Goal: Use online tool/utility: Utilize a website feature to perform a specific function

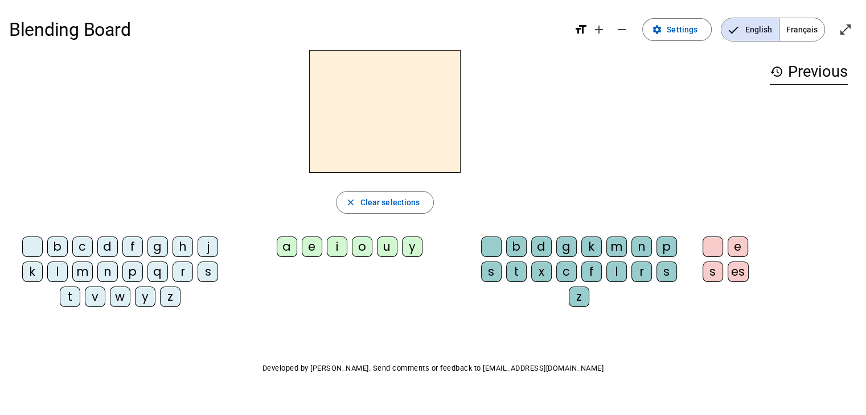
click at [800, 34] on span "Français" at bounding box center [801, 29] width 45 height 23
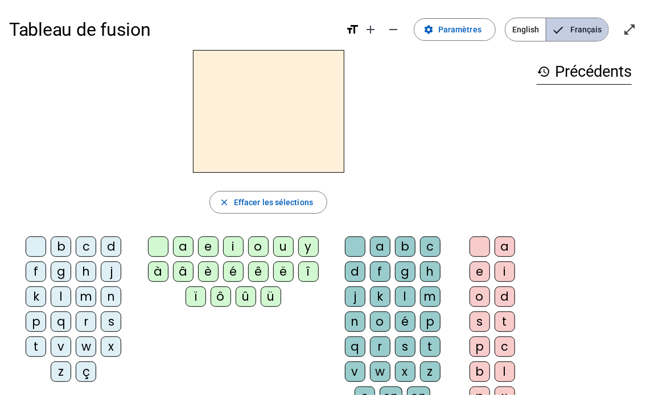
click at [572, 34] on span "Français" at bounding box center [577, 29] width 62 height 23
drag, startPoint x: 47, startPoint y: 246, endPoint x: 135, endPoint y: 164, distance: 120.4
click at [135, 164] on div "close Effacer les sélections b c d f g h j k l m n p q r s t v w x z ç a e i o …" at bounding box center [268, 233] width 518 height 366
click at [83, 175] on div "close Effacer les sélections b c d f g h j k l m n p q r s t v w x z ç a e i o …" at bounding box center [268, 233] width 518 height 366
click at [369, 171] on div at bounding box center [268, 111] width 518 height 123
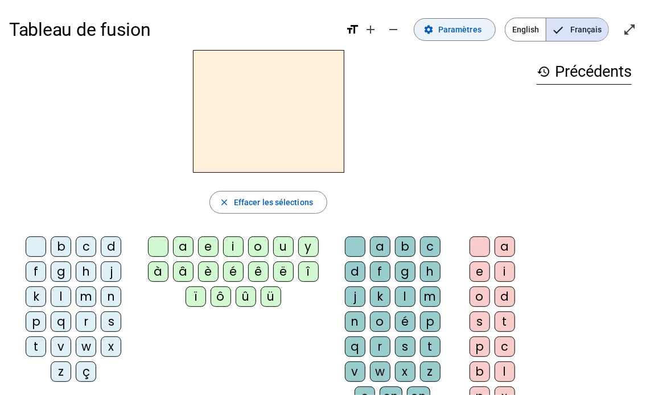
click at [438, 27] on span at bounding box center [454, 29] width 81 height 27
click at [52, 248] on div "b" at bounding box center [61, 247] width 20 height 20
click at [180, 245] on div "a" at bounding box center [183, 247] width 20 height 20
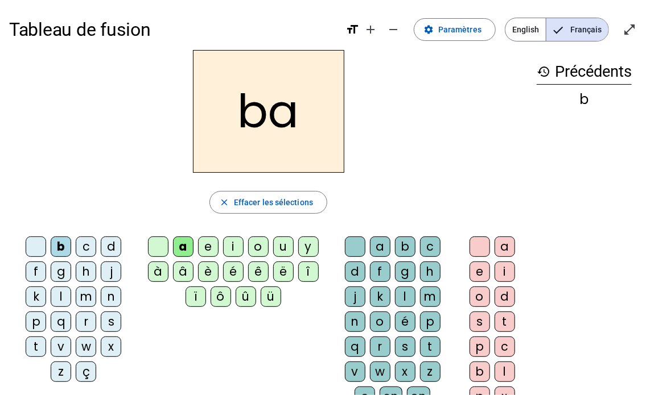
click at [395, 244] on div "b" at bounding box center [405, 247] width 20 height 20
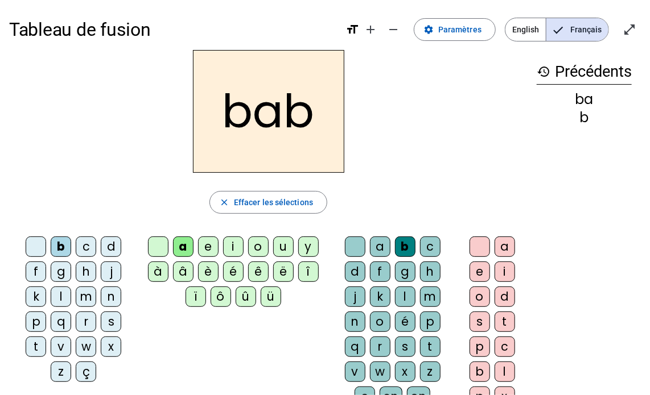
drag, startPoint x: 434, startPoint y: 263, endPoint x: 433, endPoint y: 273, distance: 9.7
click at [390, 287] on div "k" at bounding box center [380, 297] width 20 height 20
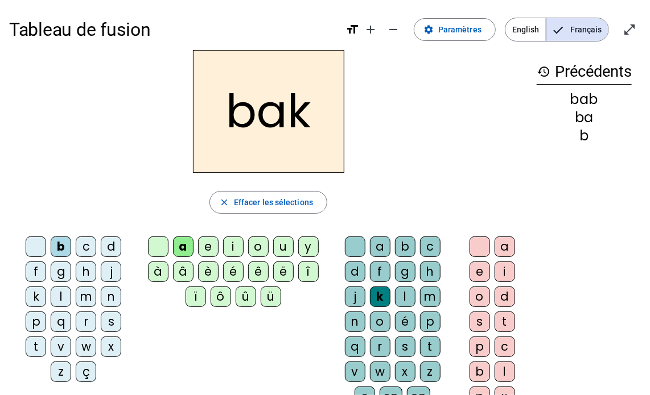
drag, startPoint x: 150, startPoint y: 375, endPoint x: 167, endPoint y: 352, distance: 29.2
click at [153, 375] on div "b c d f g h j k l m n p q r s t v w x z ç a e i o u y à â è é ê ë î ï ô û ü a b…" at bounding box center [268, 324] width 518 height 184
drag, startPoint x: 50, startPoint y: 248, endPoint x: 65, endPoint y: 207, distance: 43.8
click at [65, 207] on div "bak close Effacer les sélections b c d f g h j k l m n p q r s t v w x z ç a e …" at bounding box center [268, 233] width 518 height 366
click at [191, 339] on div "b c d f g h j k l m n p q r s t v w x z ç a e i o u y à â è é ê ë î ï ô û ü a b…" at bounding box center [268, 324] width 518 height 184
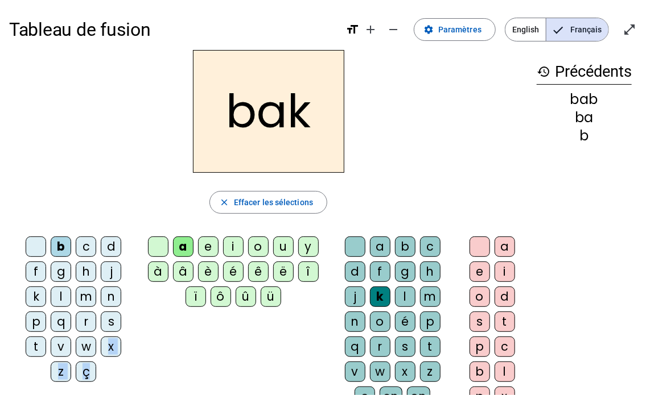
drag, startPoint x: 91, startPoint y: 346, endPoint x: 117, endPoint y: 343, distance: 26.3
click at [117, 343] on div "b c d f g h j k l m n p q r s t v w x z ç" at bounding box center [76, 312] width 125 height 150
drag, startPoint x: 220, startPoint y: 368, endPoint x: 288, endPoint y: 350, distance: 70.7
click at [220, 369] on div "b c d f g h j k l m n p q r s t v w x z ç a e i o u y à â è é ê ë î ï ô û ü a b…" at bounding box center [268, 324] width 518 height 184
drag, startPoint x: 503, startPoint y: 325, endPoint x: 525, endPoint y: 307, distance: 27.9
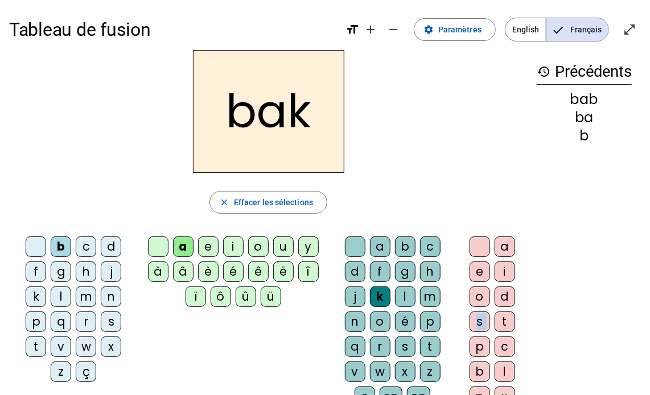
click at [525, 307] on div "a e i o d s t p c b l p x" at bounding box center [495, 324] width 66 height 184
click at [562, 315] on div "history Précédents bab ba b" at bounding box center [584, 224] width 113 height 348
